Goal: Information Seeking & Learning: Learn about a topic

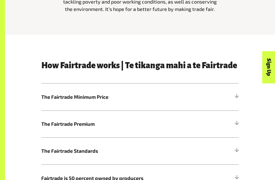
click at [211, 87] on h5 "The Fairtrade Minimum Price" at bounding box center [140, 97] width 198 height 27
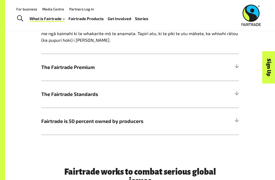
scroll to position [340, 0]
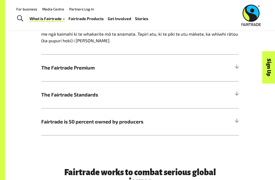
click at [82, 64] on span "The Fairtrade Premium" at bounding box center [115, 67] width 148 height 7
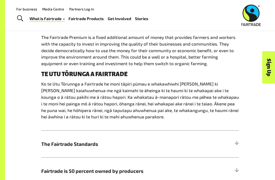
scroll to position [278, 0]
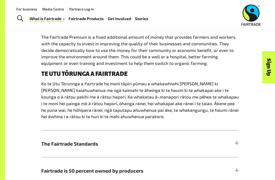
click at [106, 140] on span "The Fairtrade Standards" at bounding box center [115, 143] width 148 height 7
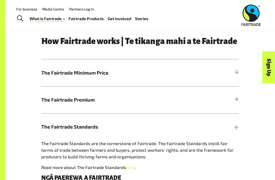
scroll to position [184, 0]
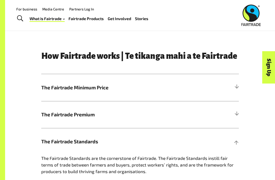
click at [171, 122] on h5 "The Fairtrade Premium" at bounding box center [140, 114] width 198 height 27
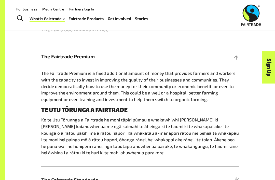
scroll to position [242, 0]
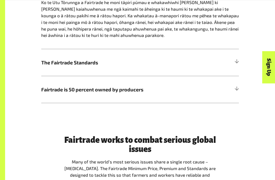
click at [54, 59] on span "The Fairtrade Standards" at bounding box center [115, 62] width 148 height 7
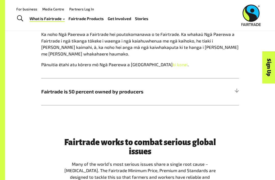
scroll to position [353, 0]
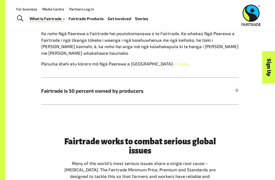
click at [228, 91] on h5 "Fairtrade is 50 percent owned by producers" at bounding box center [140, 90] width 198 height 27
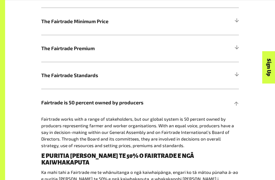
scroll to position [263, 0]
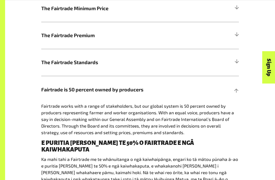
click at [238, 84] on div "Sign Up" at bounding box center [246, 77] width 32 height 13
click at [239, 84] on div "Sign Up" at bounding box center [246, 77] width 32 height 13
click at [240, 92] on div "How Fairtrade works | Te tikanga mahi a te Fairtrade The Fairtrade Minimum Pric…" at bounding box center [140, 92] width 204 height 240
click at [235, 84] on div "Sign Up" at bounding box center [246, 77] width 32 height 13
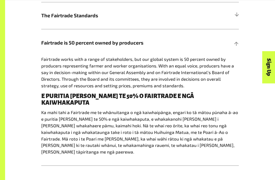
scroll to position [297, 0]
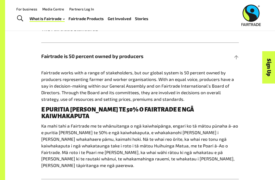
click at [236, 61] on h5 "Fairtrade is 50 percent owned by producers" at bounding box center [140, 56] width 198 height 27
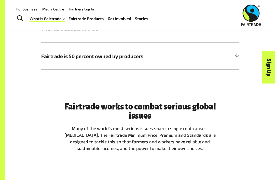
click at [237, 55] on div at bounding box center [236, 56] width 5 height 5
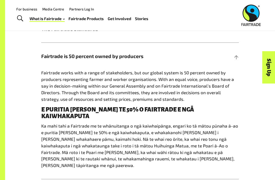
click at [234, 54] on div at bounding box center [236, 56] width 5 height 5
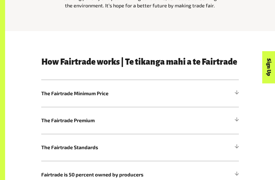
scroll to position [178, 0]
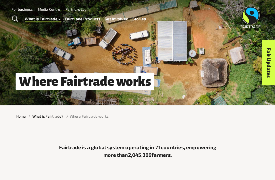
scroll to position [7, 0]
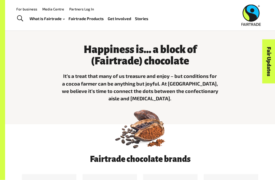
scroll to position [104, 0]
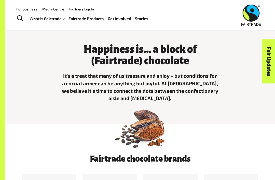
click at [88, 47] on h3 "Happiness is... a block of (Fairtrade) chocolate" at bounding box center [140, 55] width 157 height 23
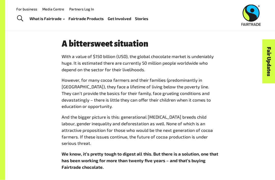
scroll to position [340, 0]
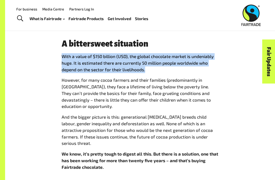
copy p "With a value of $150 billion (USD), the global chocolate market is undeniably h…"
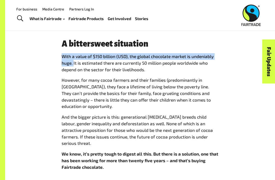
copy p "With a value of $150 billion (USD), the global chocolate market is undeniably h…"
